Goal: Find specific page/section: Find specific page/section

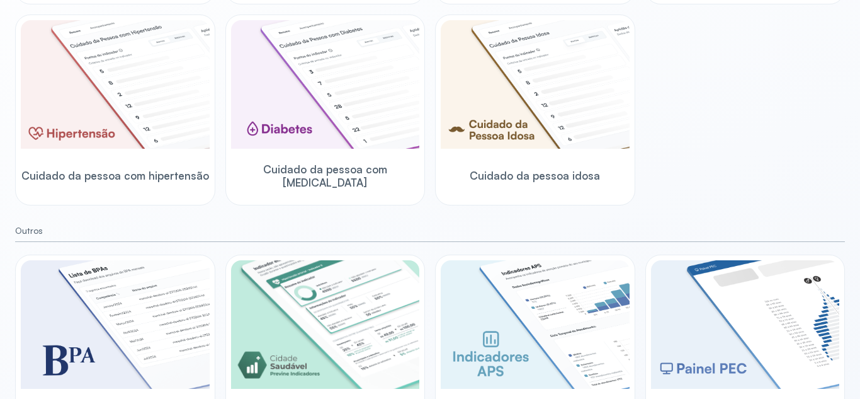
scroll to position [414, 0]
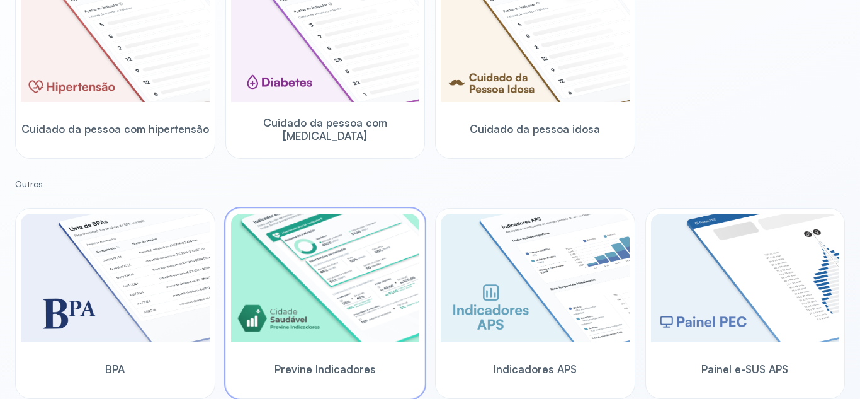
click at [288, 288] on img at bounding box center [325, 277] width 189 height 128
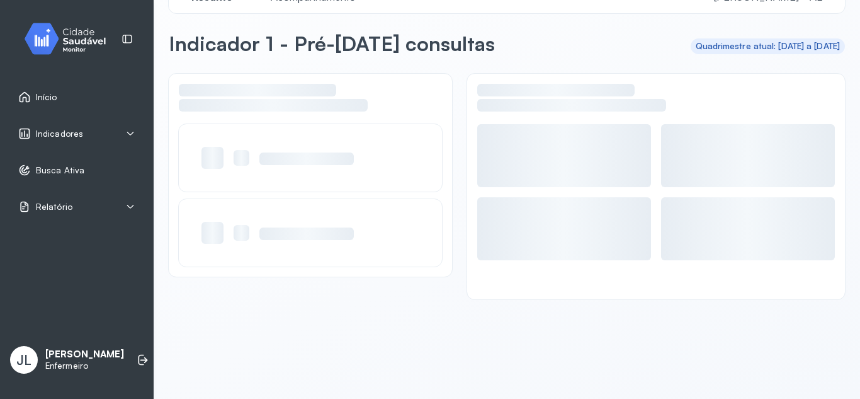
scroll to position [35, 0]
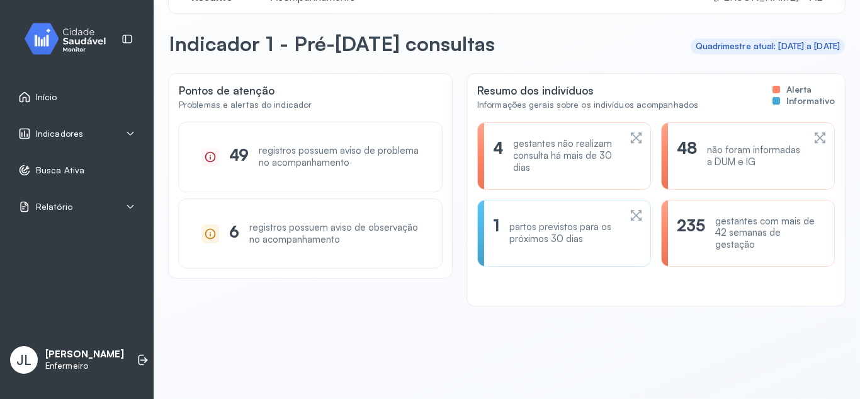
click at [635, 132] on div "4 gestantes não realizam consulta há mais de 30 dias" at bounding box center [564, 155] width 174 height 67
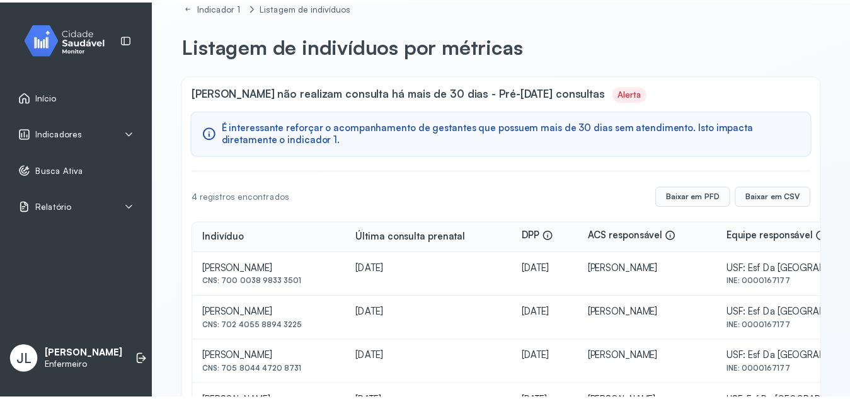
scroll to position [96, 0]
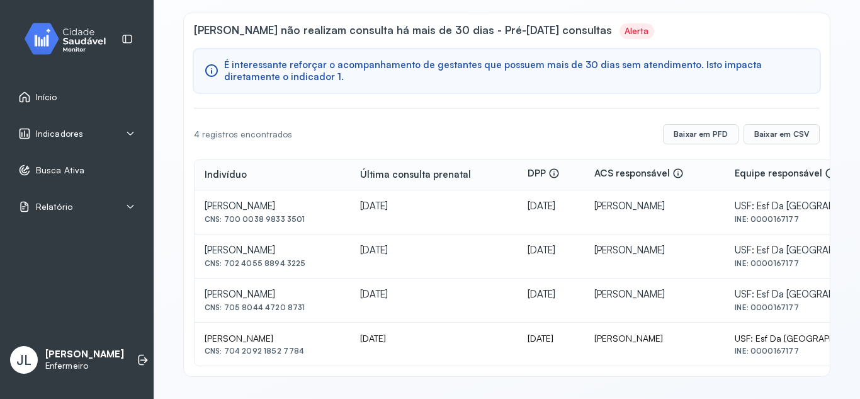
drag, startPoint x: 225, startPoint y: 220, endPoint x: 305, endPoint y: 227, distance: 80.2
click at [305, 227] on td "Alexsandra Rodrigues De Lima CNS: 700 0038 9833 3501" at bounding box center [273, 212] width 156 height 44
copy div "700 0038 9833 3501"
drag, startPoint x: 227, startPoint y: 262, endPoint x: 245, endPoint y: 261, distance: 17.6
click at [245, 261] on div "CNS: 702 4055 8894 3225" at bounding box center [272, 263] width 135 height 9
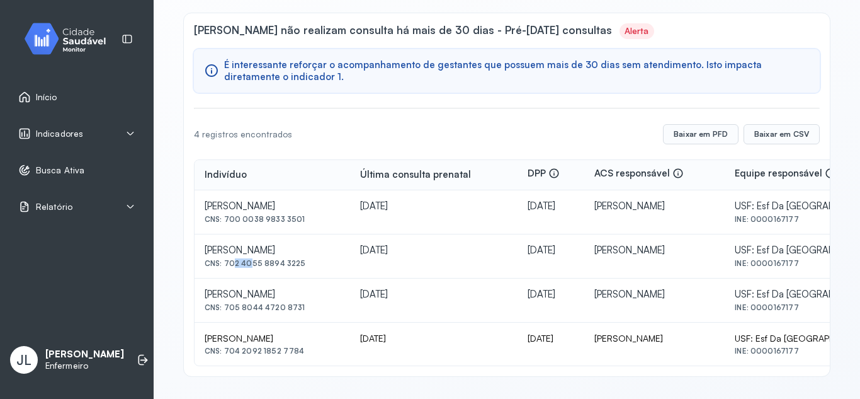
click at [245, 261] on div "CNS: 702 4055 8894 3225" at bounding box center [272, 263] width 135 height 9
drag, startPoint x: 225, startPoint y: 263, endPoint x: 310, endPoint y: 263, distance: 85.0
click at [310, 263] on div "CNS: 702 4055 8894 3225" at bounding box center [272, 263] width 135 height 9
copy div "702 4055 8894 3225"
drag, startPoint x: 224, startPoint y: 307, endPoint x: 305, endPoint y: 310, distance: 81.3
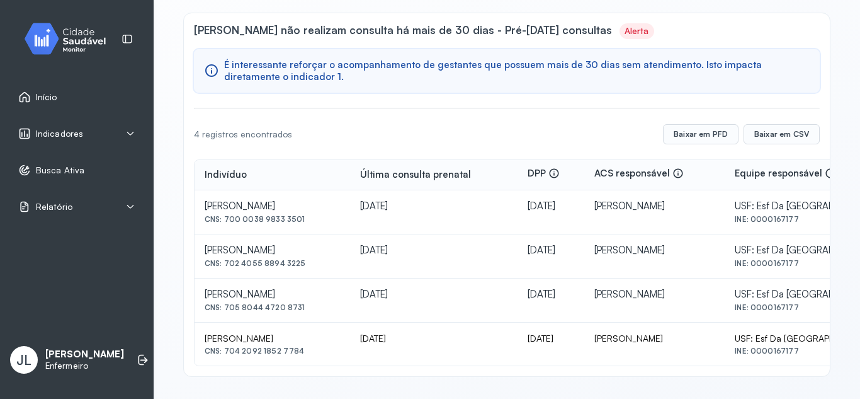
click at [305, 310] on div "CNS: 705 8044 4720 8731" at bounding box center [272, 307] width 135 height 9
copy div "705 8044 4720 8731"
click at [227, 352] on div "CNS: 704 2092 1852 7784" at bounding box center [272, 350] width 135 height 9
drag, startPoint x: 227, startPoint y: 352, endPoint x: 299, endPoint y: 351, distance: 71.2
click at [299, 351] on div "CNS: 704 2092 1852 7784" at bounding box center [272, 350] width 135 height 9
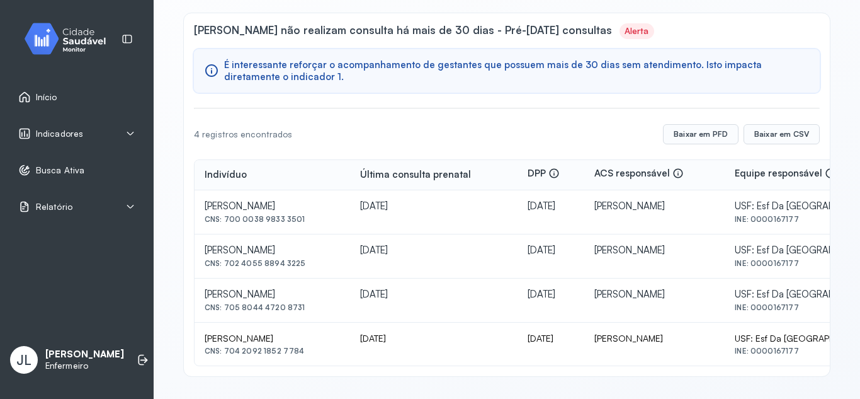
copy div "704 2092 1852 7784"
click at [334, 356] on td "Marleideany Da Silva CNS: 704 2092 1852 7784" at bounding box center [273, 343] width 156 height 43
drag, startPoint x: 226, startPoint y: 348, endPoint x: 302, endPoint y: 350, distance: 76.2
click at [302, 350] on div "CNS: 704 2092 1852 7784" at bounding box center [272, 350] width 135 height 9
copy div "704 2092 1852 7784"
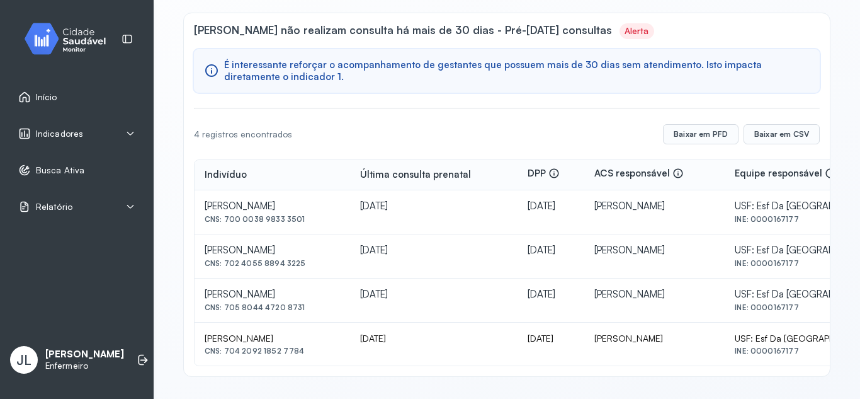
drag, startPoint x: 207, startPoint y: 338, endPoint x: 288, endPoint y: 330, distance: 81.6
click at [288, 330] on td "Marleideany Da Silva CNS: 704 2092 1852 7784" at bounding box center [273, 343] width 156 height 43
copy div "Marleideany Da Silva"
click at [89, 135] on div "Indicadores" at bounding box center [76, 133] width 117 height 13
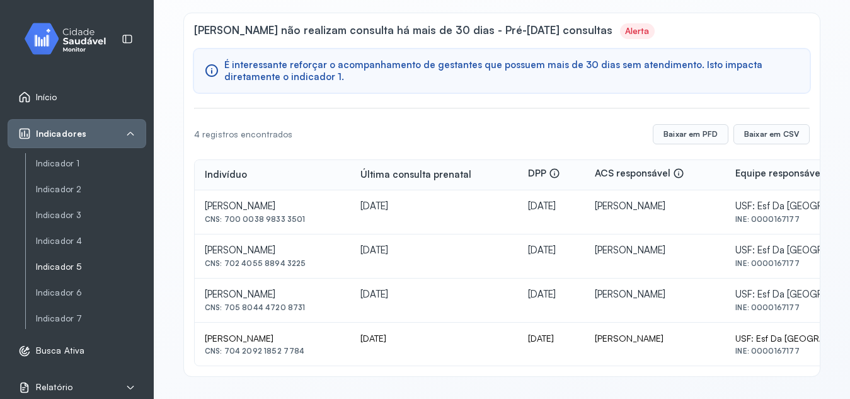
click at [67, 265] on link "Indicador 5" at bounding box center [91, 266] width 110 height 11
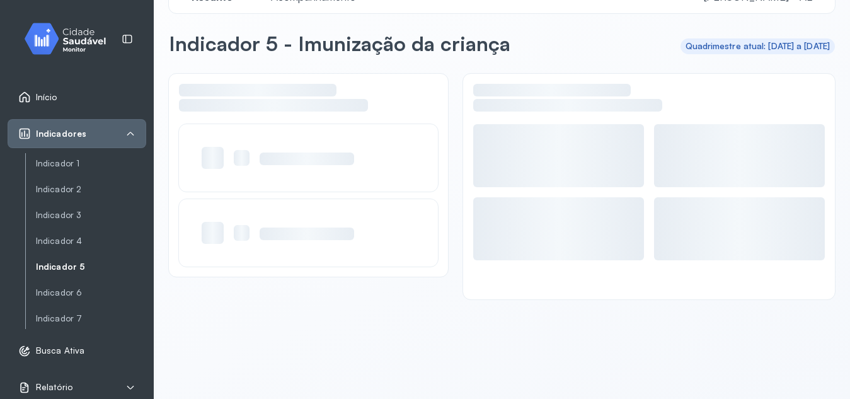
scroll to position [35, 0]
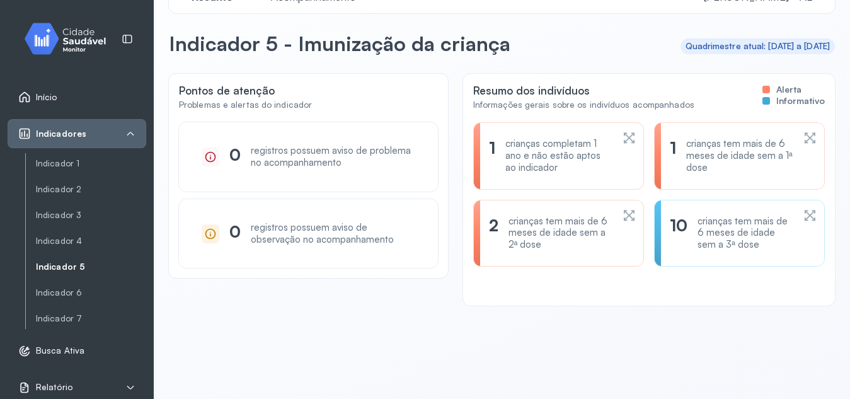
click at [622, 219] on icon at bounding box center [628, 215] width 13 height 15
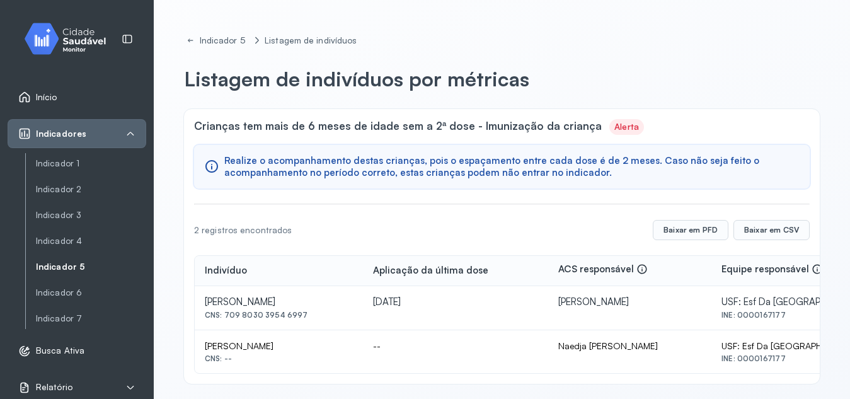
scroll to position [8, 0]
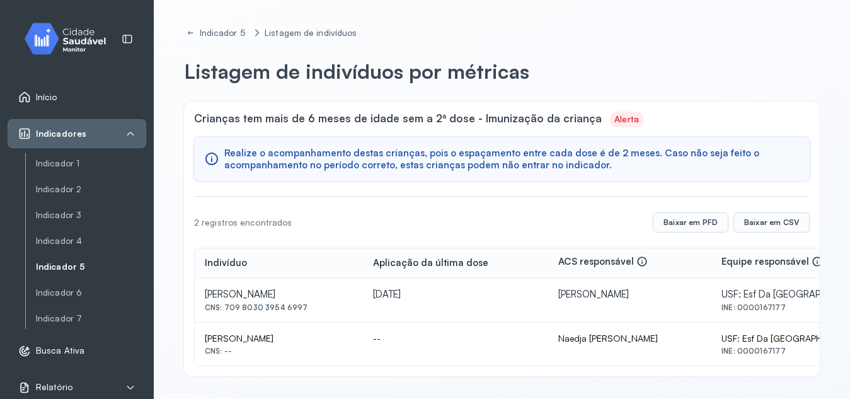
click at [58, 269] on link "Indicador 5" at bounding box center [91, 266] width 110 height 11
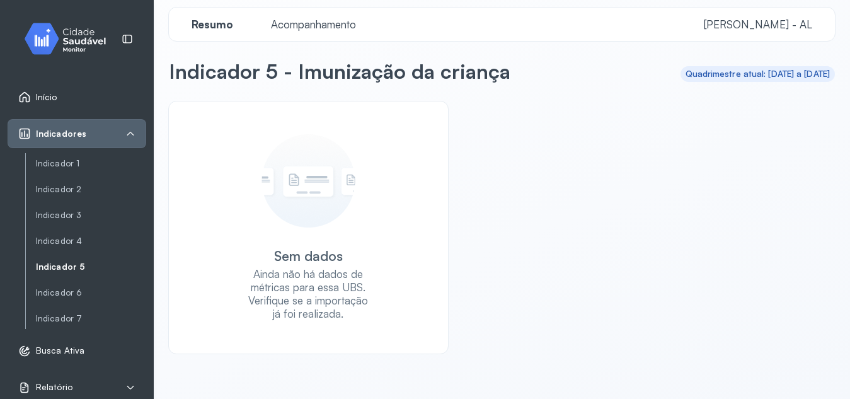
click at [84, 266] on link "Indicador 5" at bounding box center [91, 266] width 110 height 11
click at [83, 266] on link "Indicador 5" at bounding box center [91, 266] width 110 height 11
click at [73, 267] on link "Indicador 5" at bounding box center [91, 266] width 110 height 11
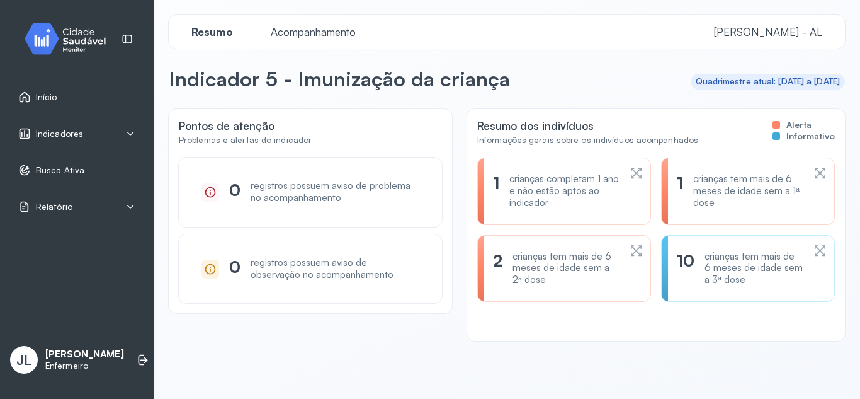
click at [631, 175] on icon at bounding box center [634, 173] width 6 height 11
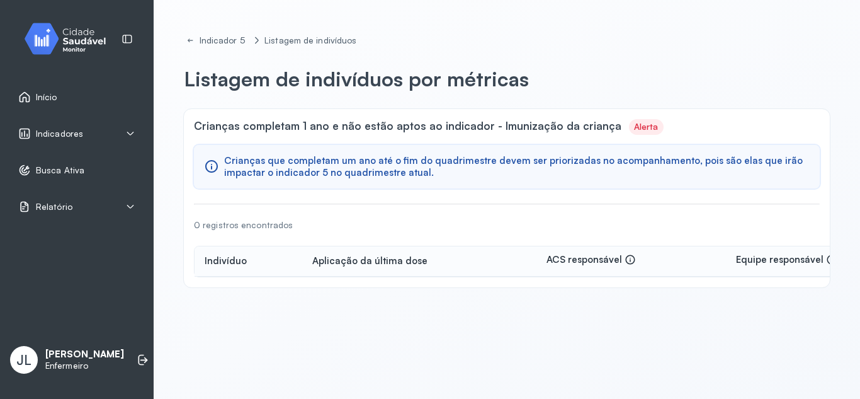
click at [90, 143] on div "Indicadores" at bounding box center [77, 133] width 139 height 29
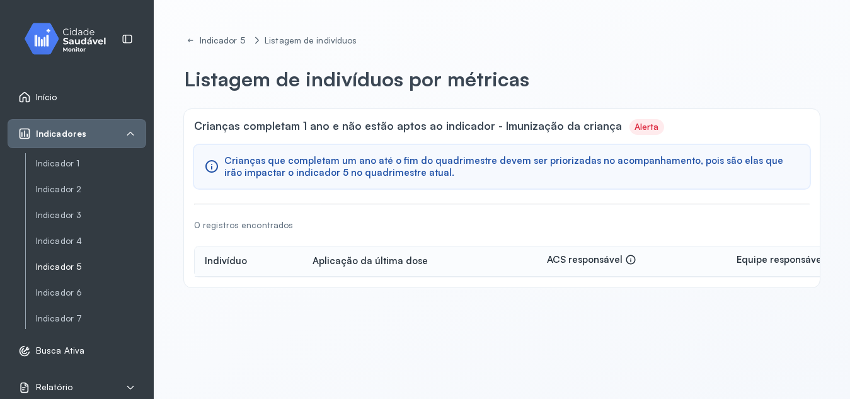
click at [66, 271] on link "Indicador 5" at bounding box center [91, 266] width 110 height 11
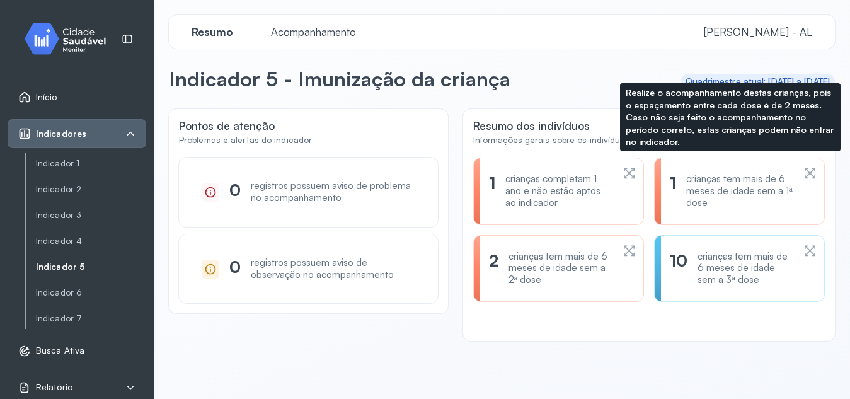
click at [804, 172] on icon at bounding box center [809, 173] width 11 height 11
